Goal: Transaction & Acquisition: Obtain resource

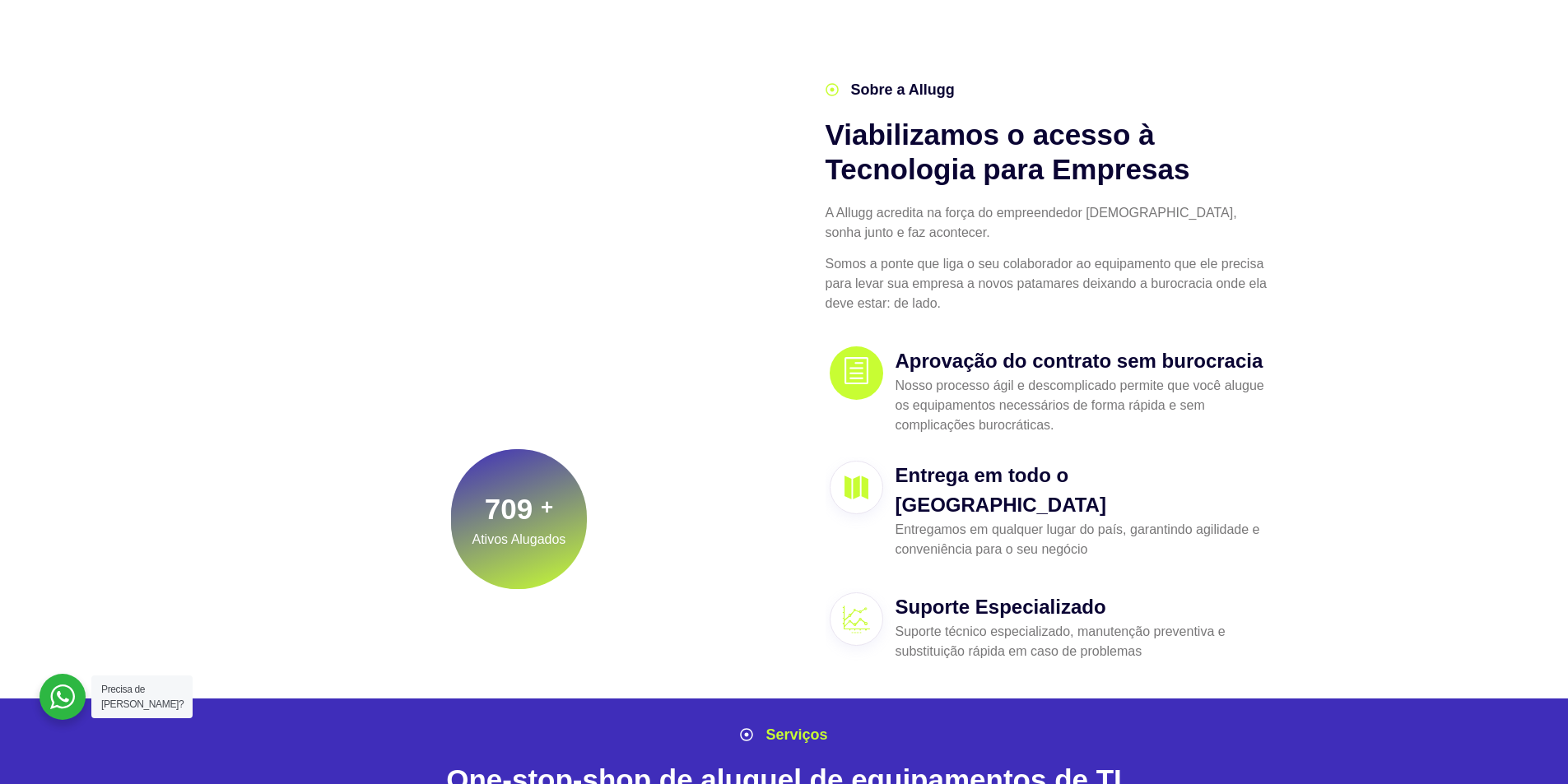
scroll to position [82, 0]
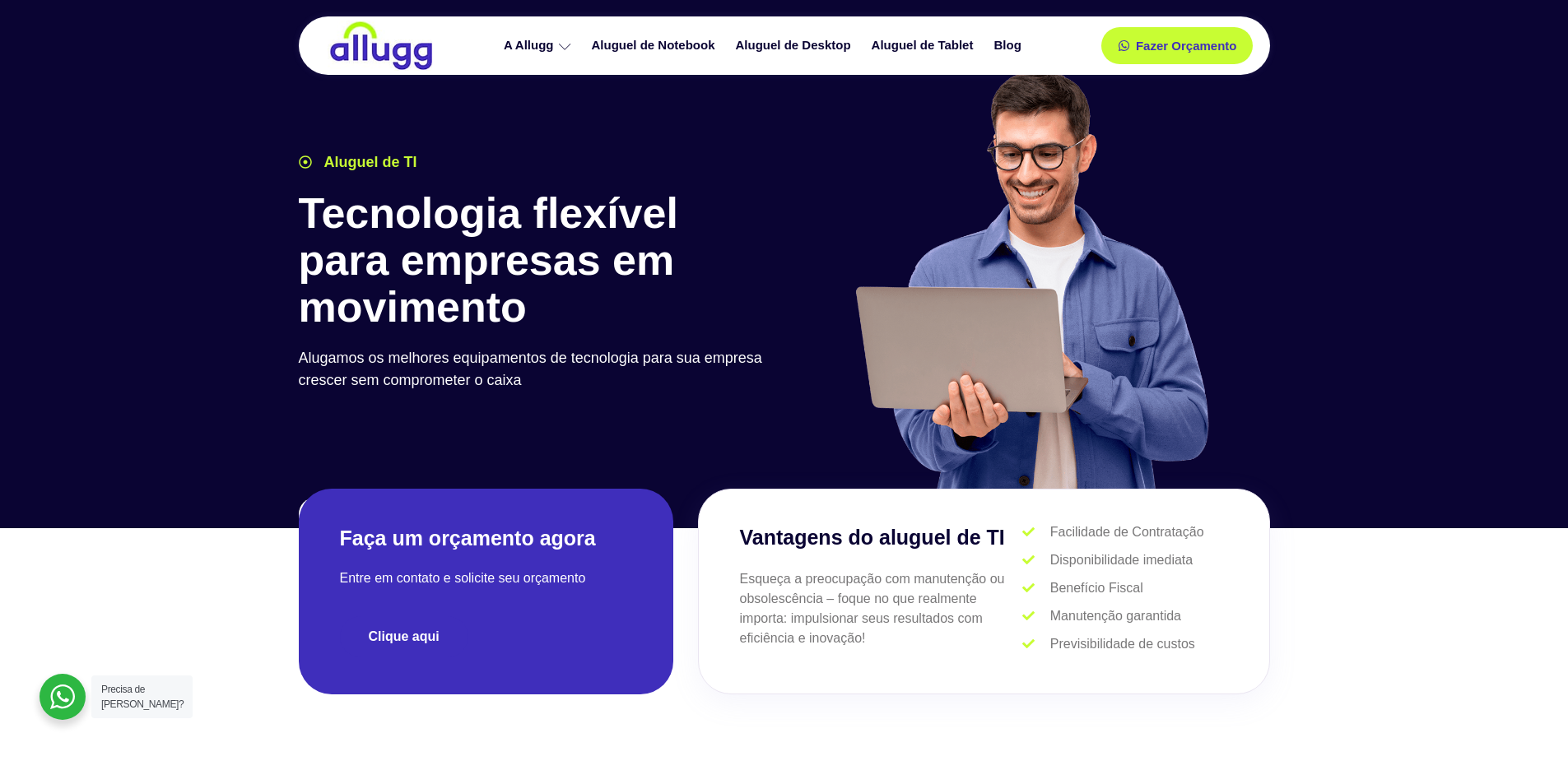
click at [398, 640] on span "Clique aqui" at bounding box center [404, 637] width 71 height 13
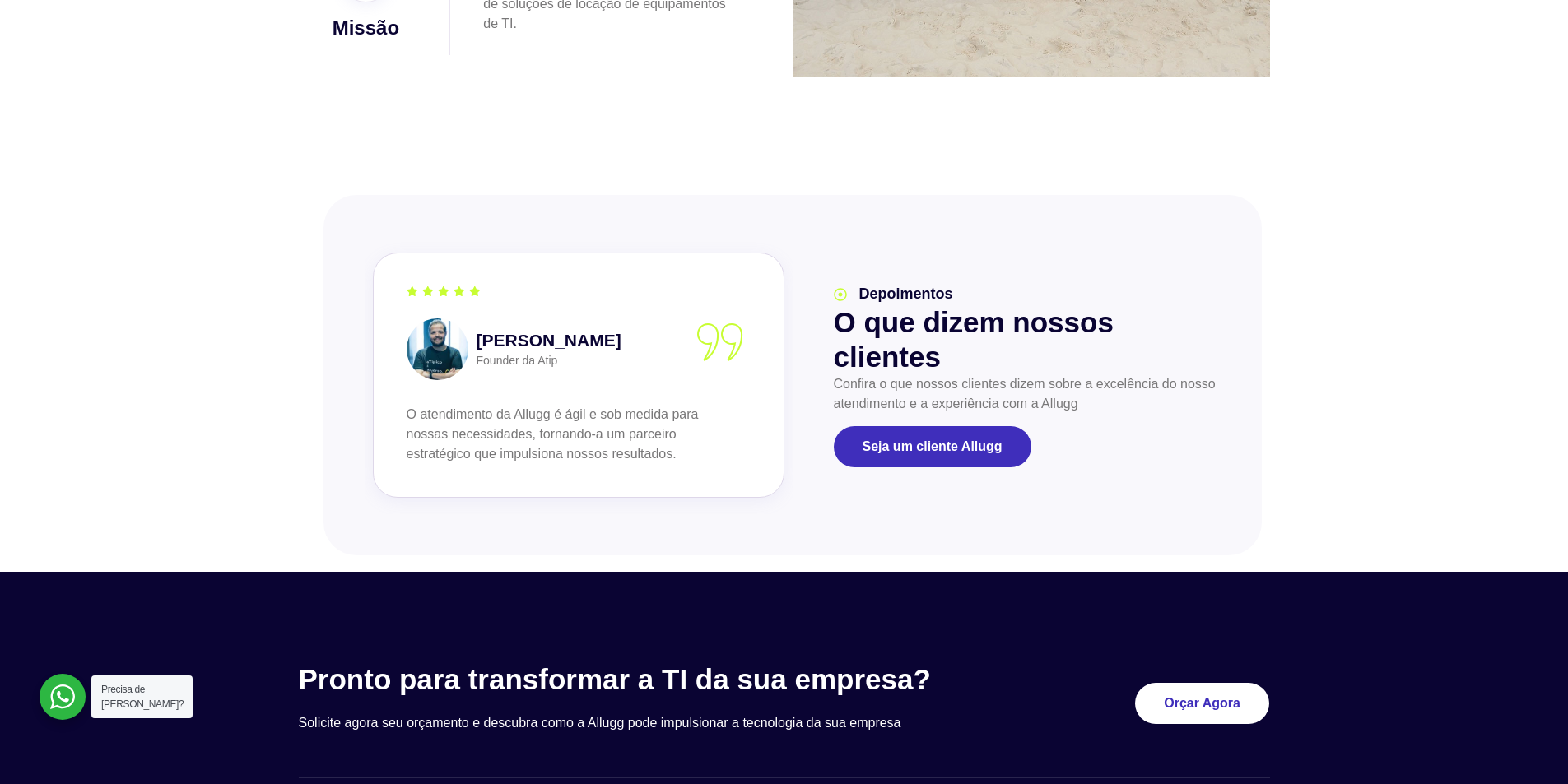
scroll to position [1521, 0]
